Goal: Find specific page/section: Find specific page/section

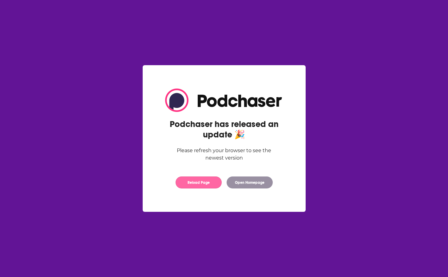
click at [203, 183] on button "Reload Page" at bounding box center [198, 182] width 46 height 12
click at [198, 183] on button "Reload Page" at bounding box center [198, 182] width 46 height 12
